Goal: Transaction & Acquisition: Book appointment/travel/reservation

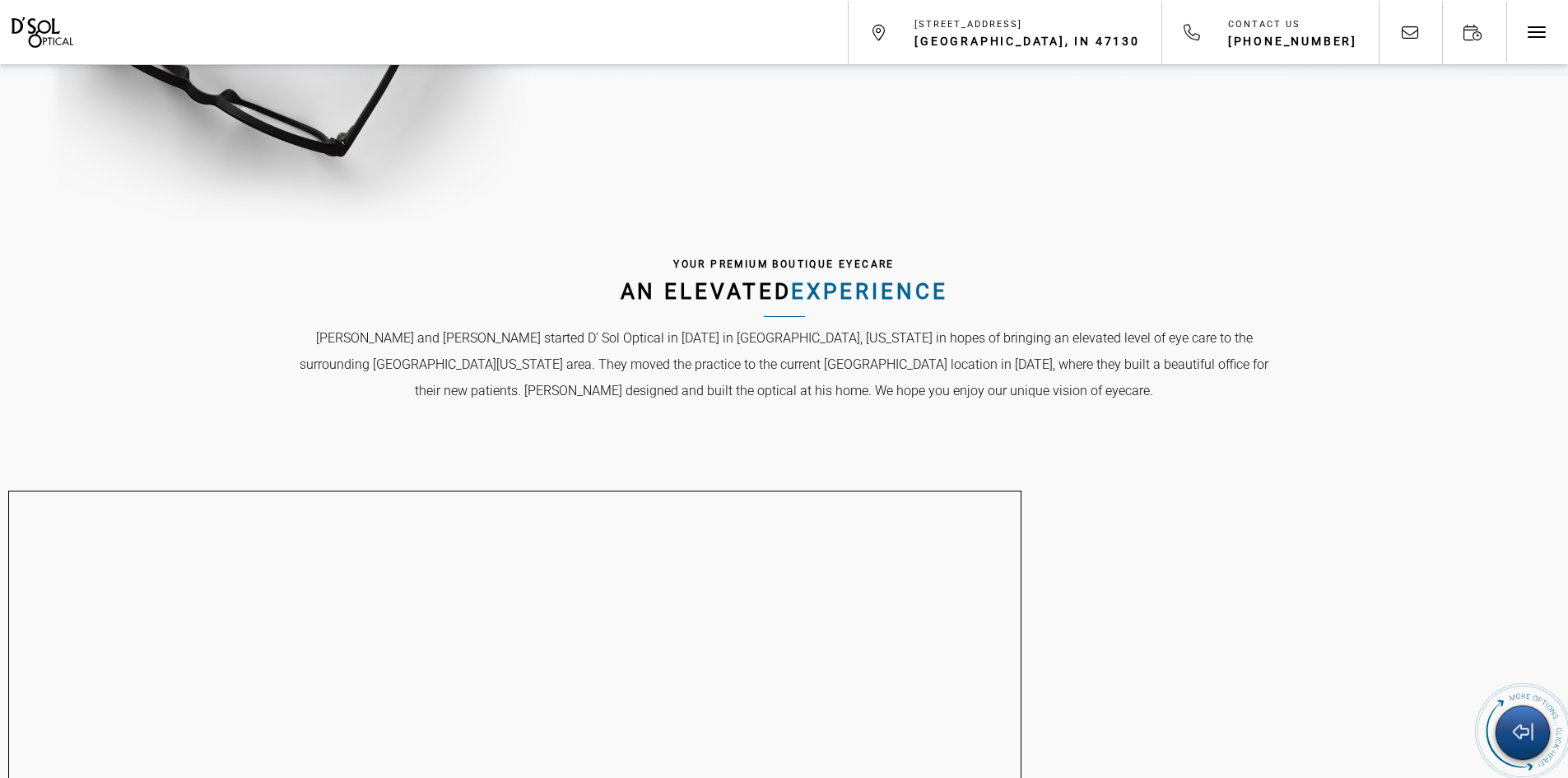
scroll to position [906, 0]
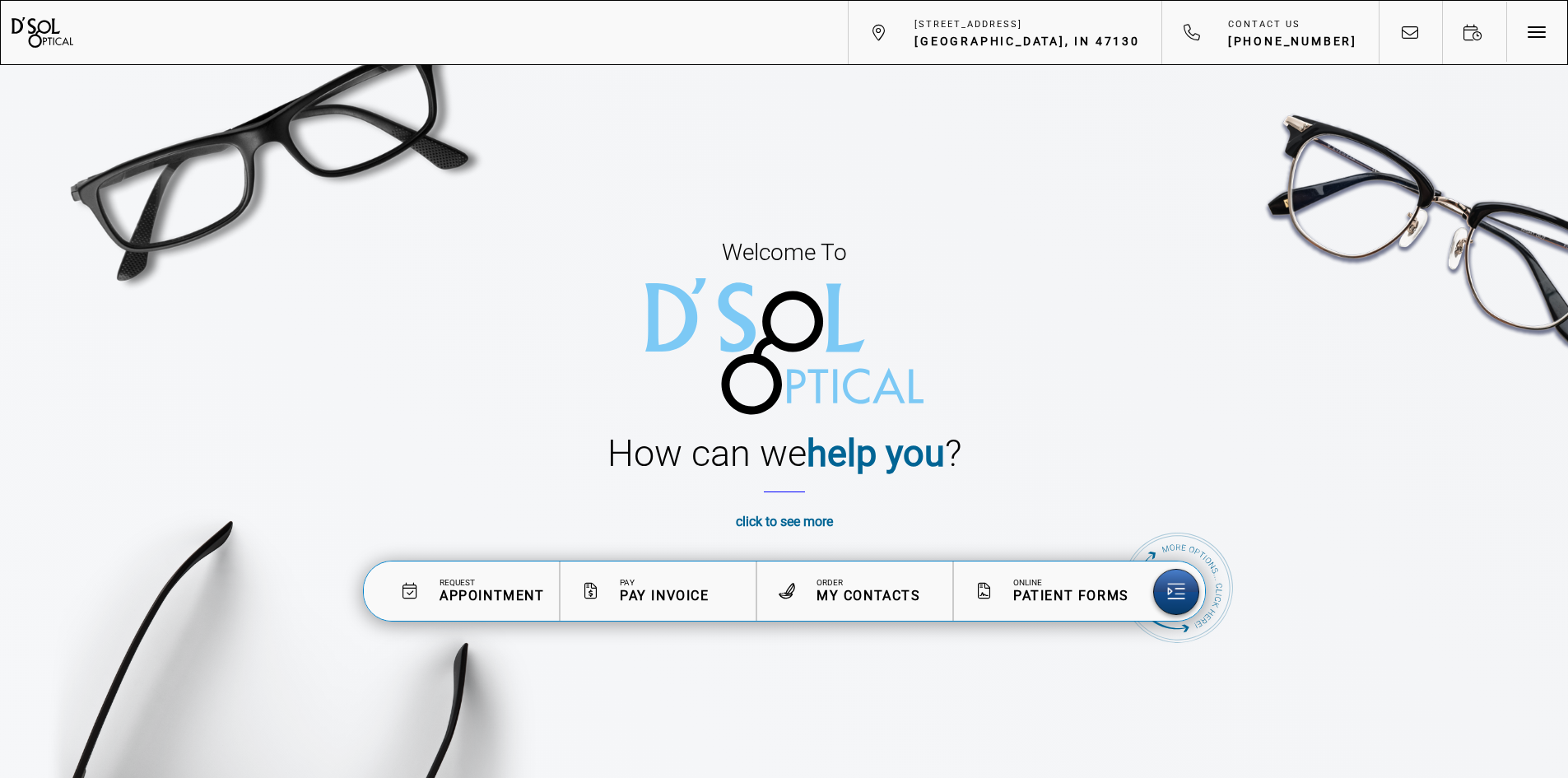
click at [508, 589] on span "Appointment" at bounding box center [491, 595] width 105 height 15
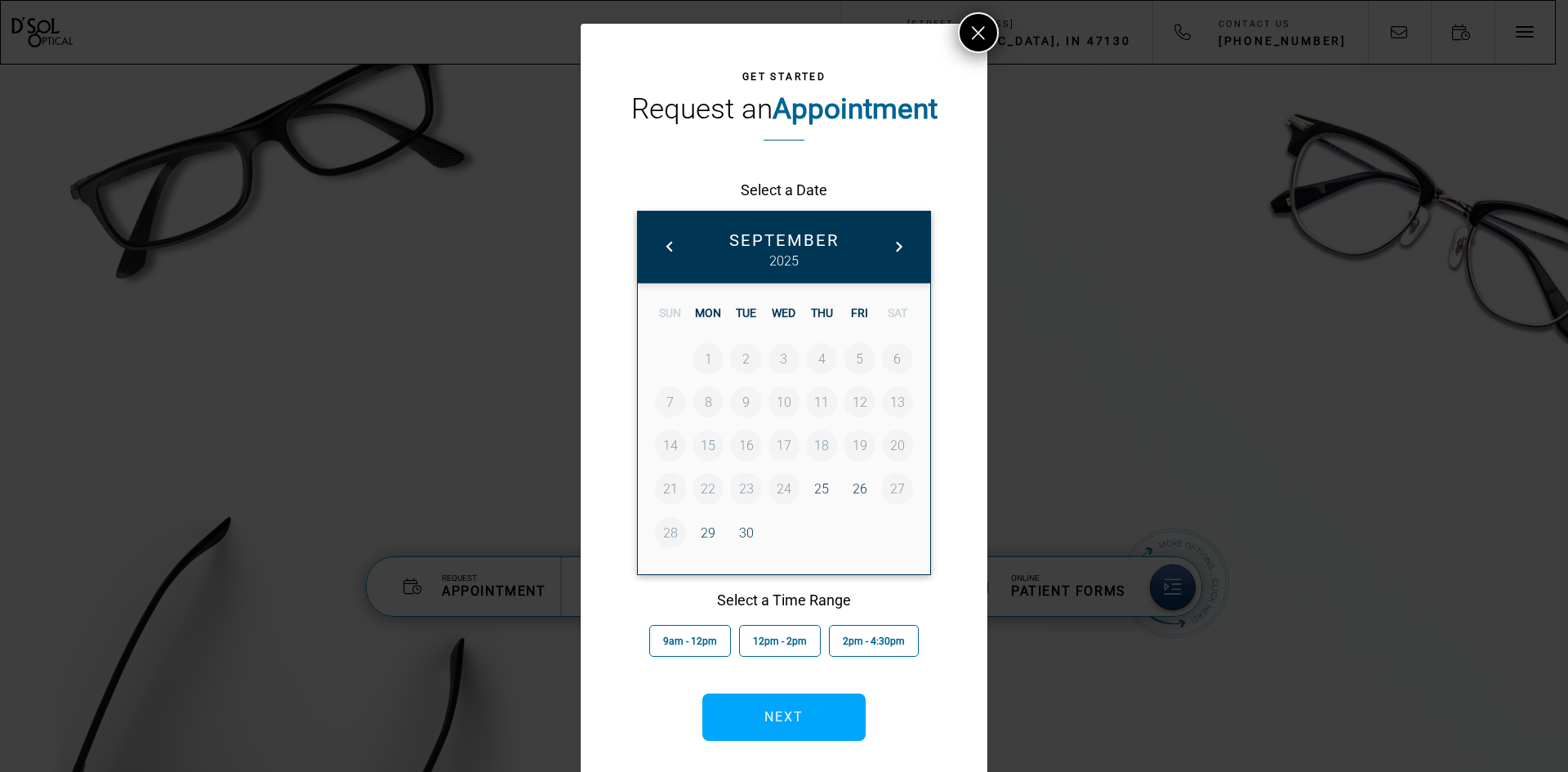
click at [820, 486] on link "25" at bounding box center [821, 489] width 31 height 31
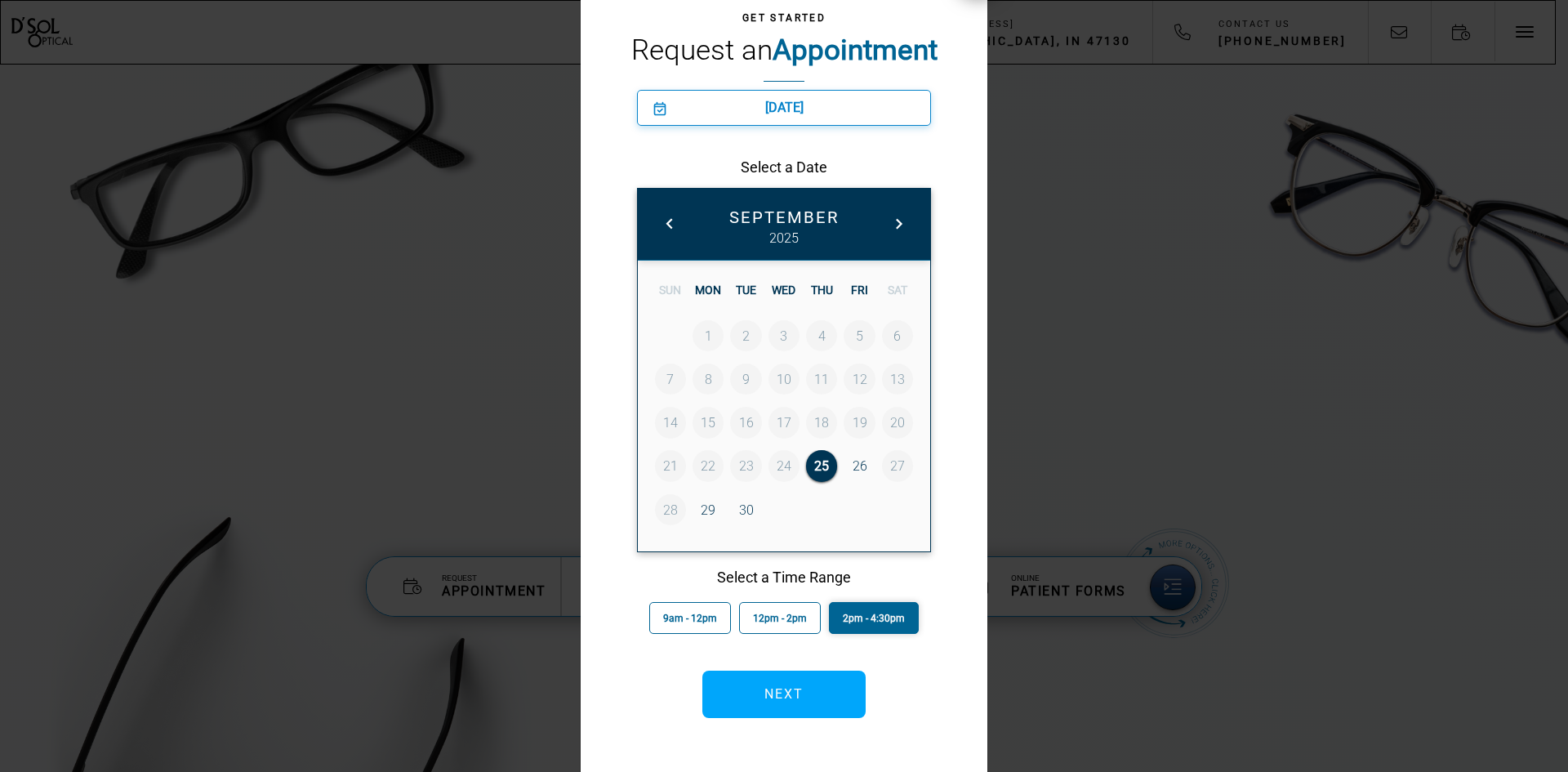
scroll to position [93, 0]
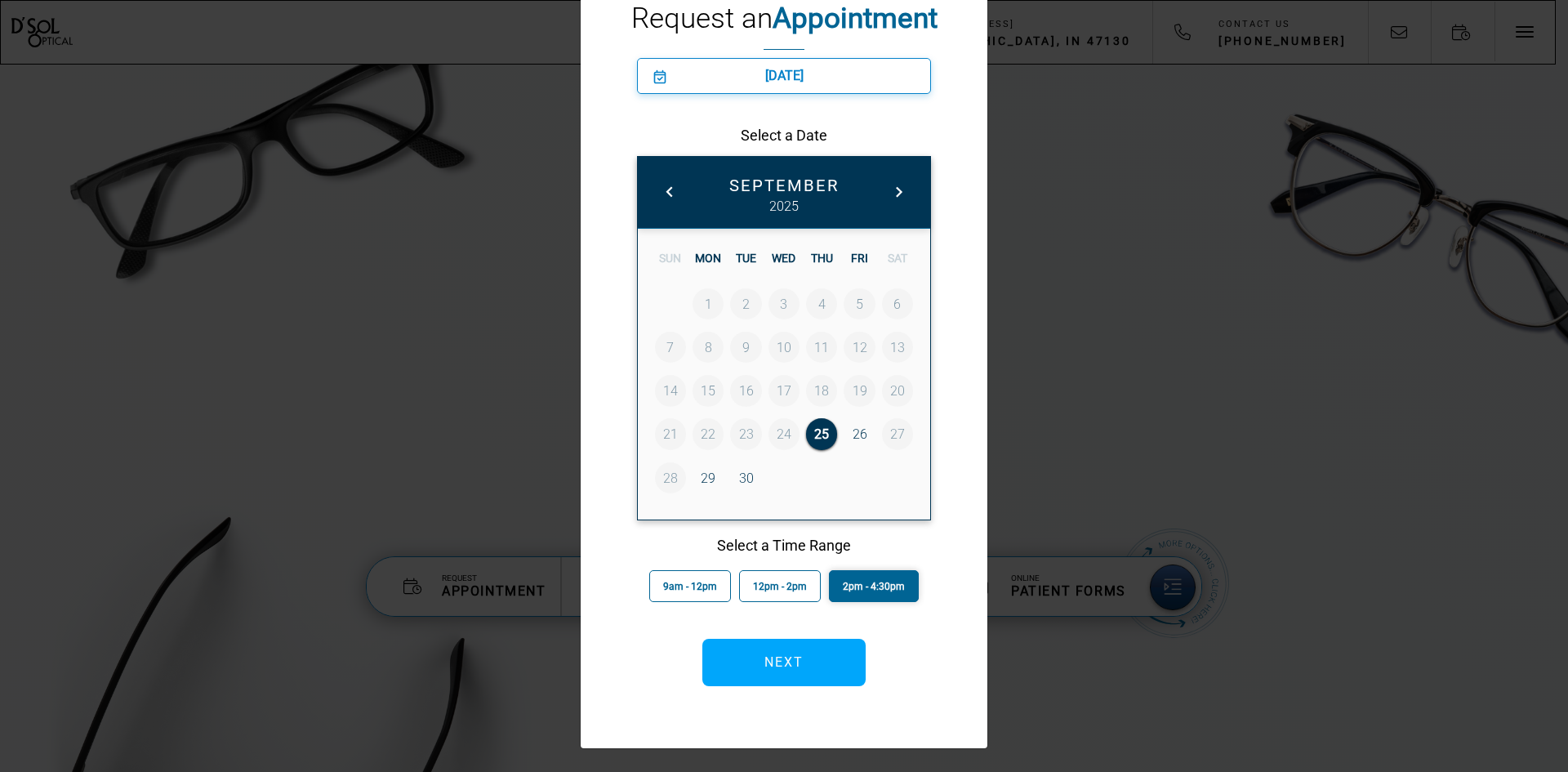
click at [879, 585] on span "2pm - 4:30pm" at bounding box center [874, 587] width 62 height 12
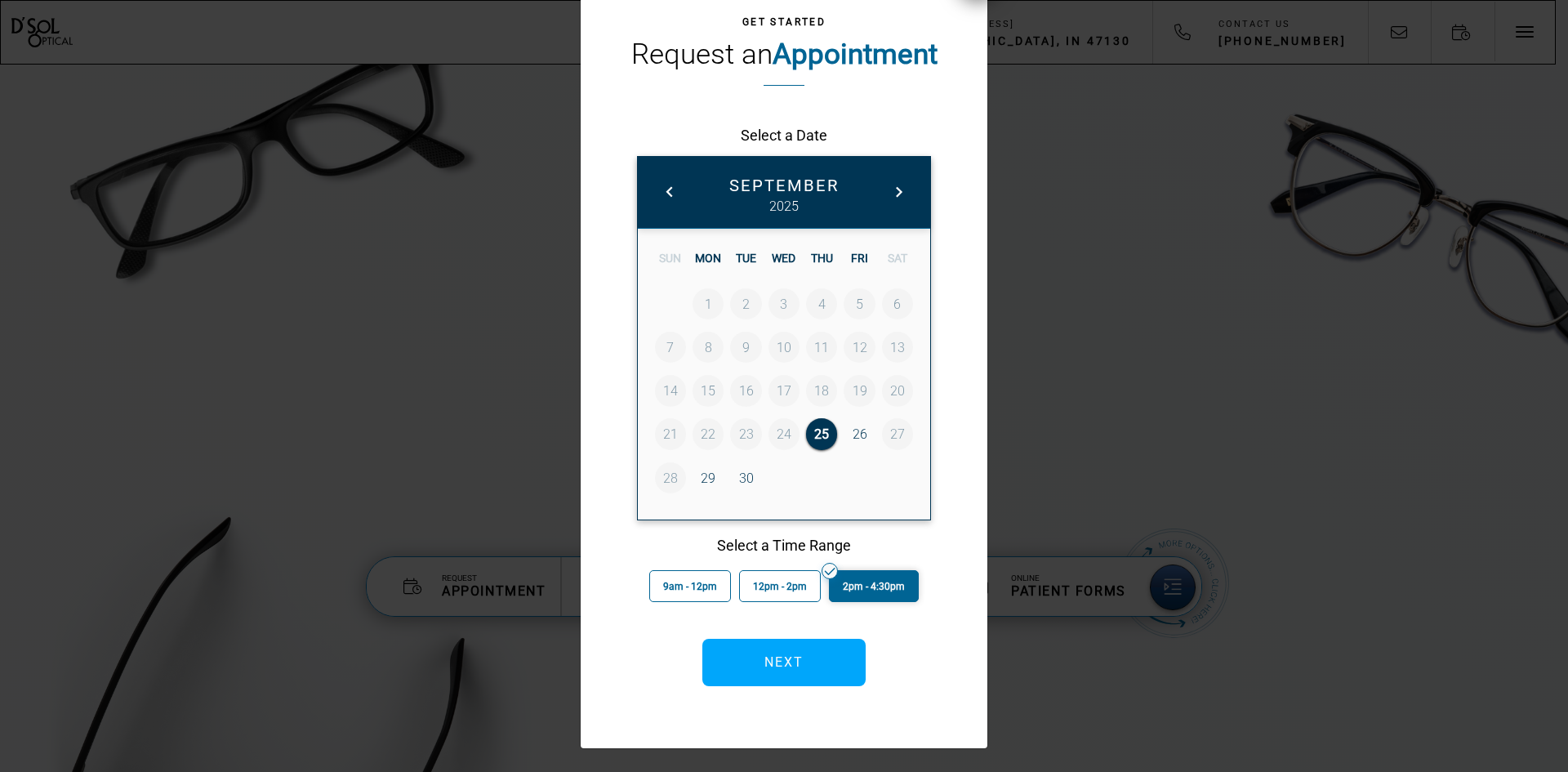
scroll to position [56, 0]
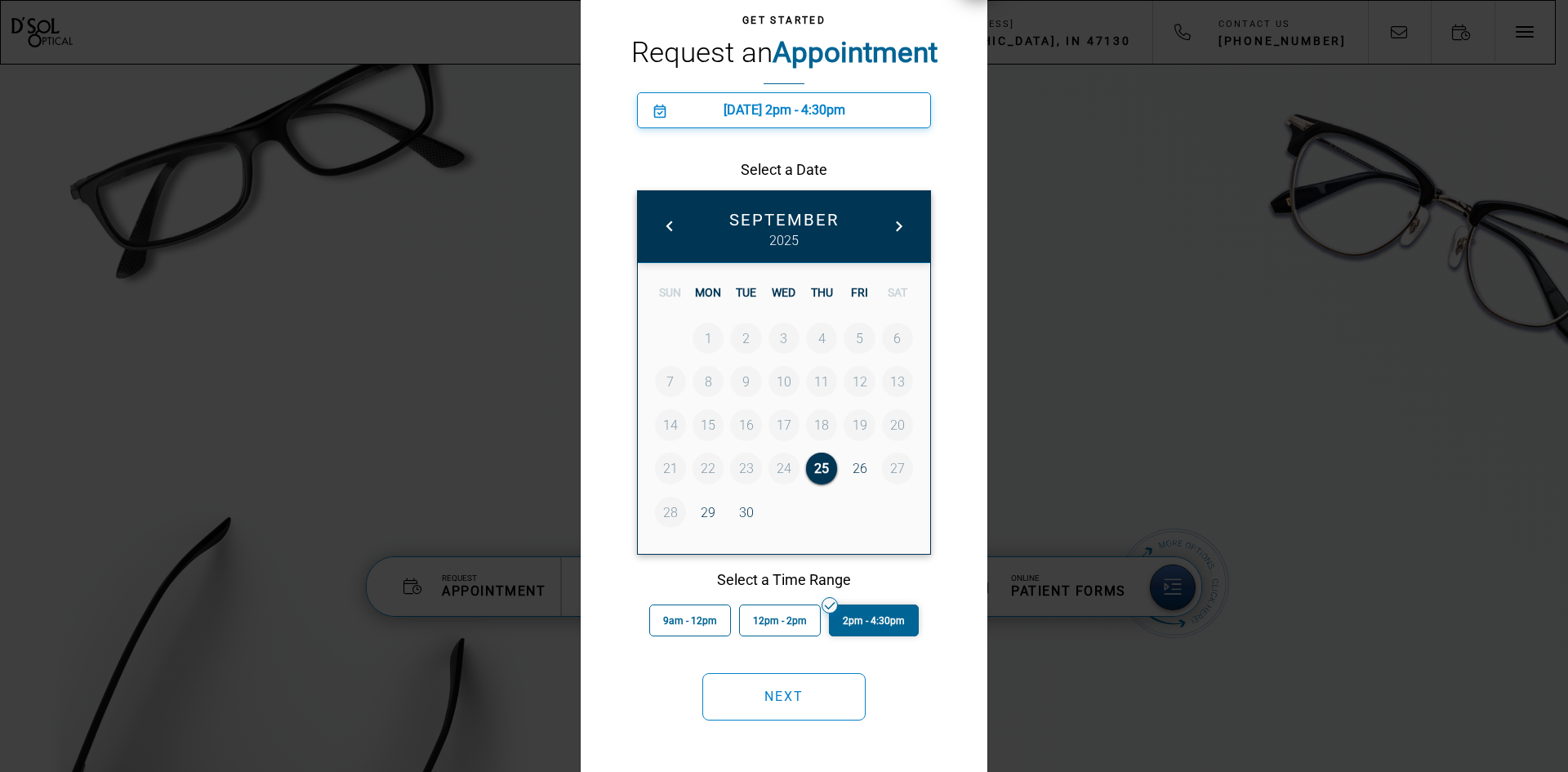
click at [806, 701] on button "Next" at bounding box center [783, 696] width 163 height 47
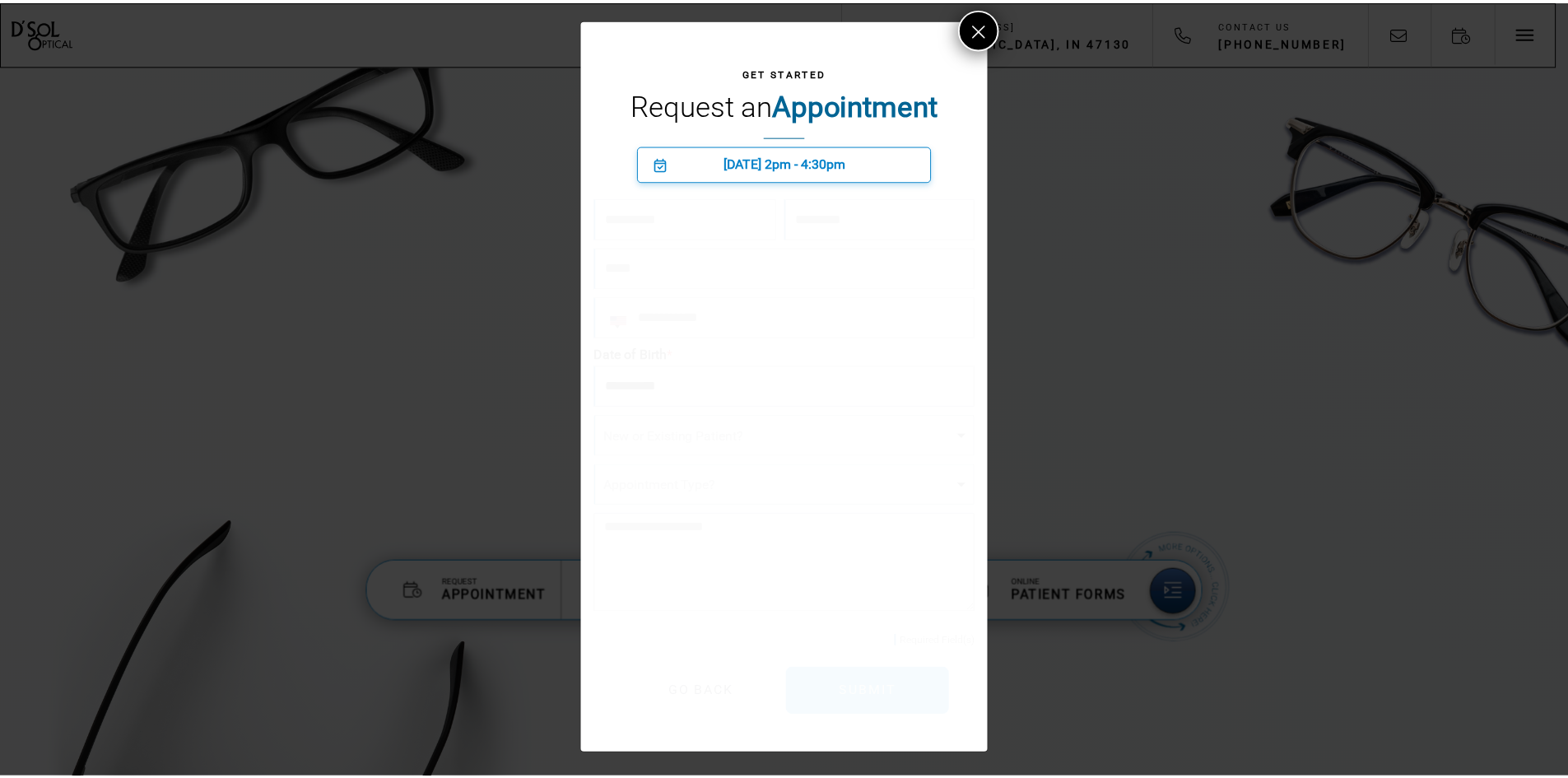
scroll to position [4, 0]
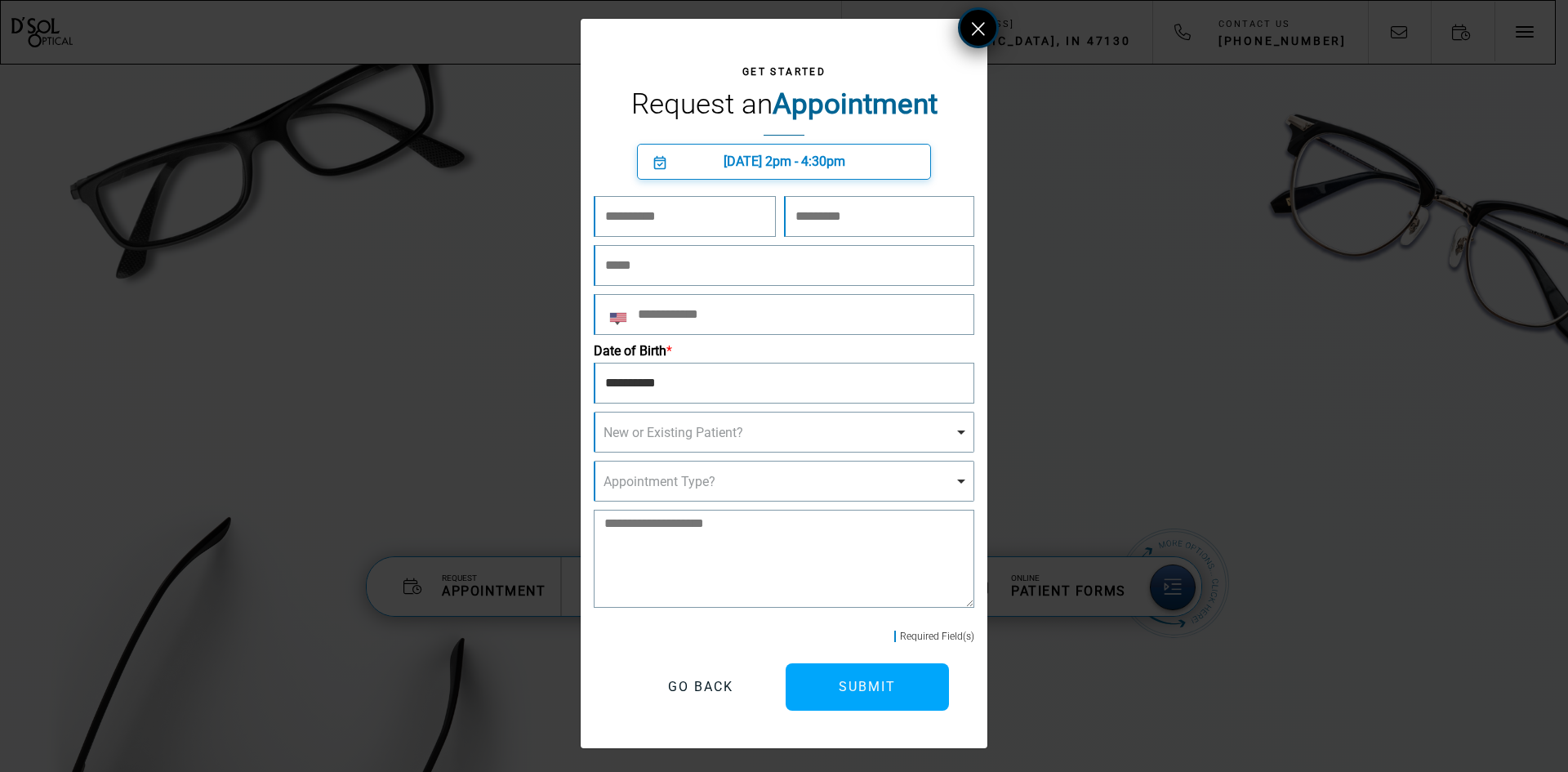
click at [960, 34] on button at bounding box center [978, 28] width 41 height 41
